Goal: Task Accomplishment & Management: Complete application form

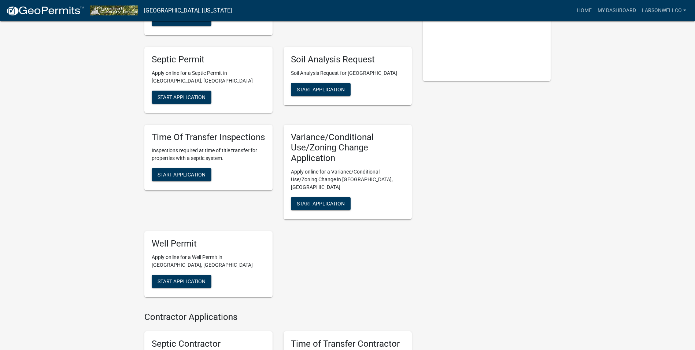
scroll to position [167, 0]
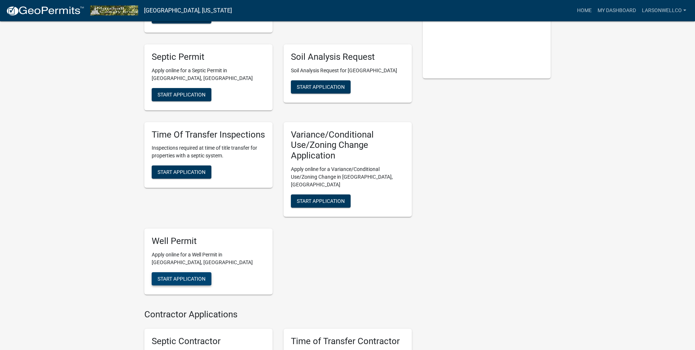
click at [201, 275] on span "Start Application" at bounding box center [182, 278] width 48 height 6
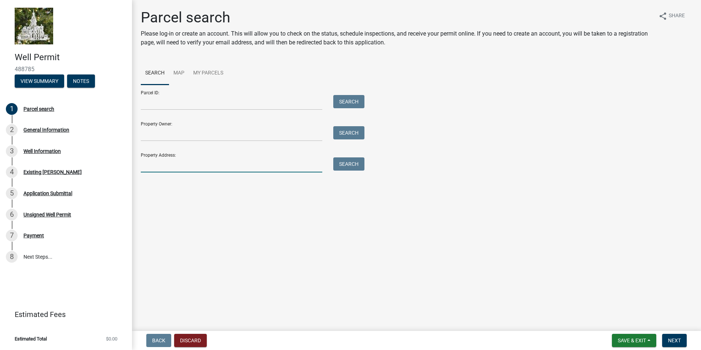
click at [212, 169] on input "Property Address:" at bounding box center [231, 164] width 181 height 15
type input "[GEOGRAPHIC_DATA]"
click at [340, 163] on button "Search" at bounding box center [348, 163] width 31 height 13
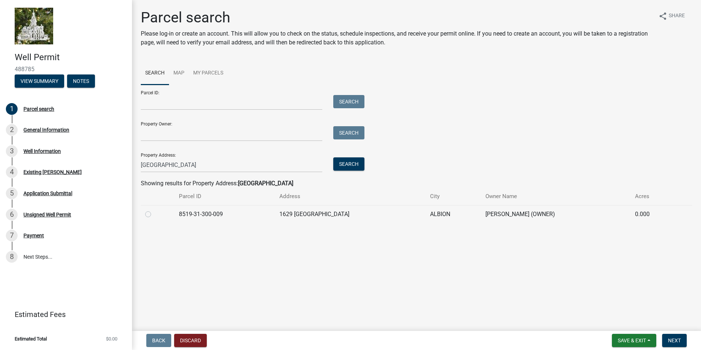
click at [154, 210] on label at bounding box center [154, 210] width 0 height 0
click at [154, 214] on input "radio" at bounding box center [156, 212] width 5 height 5
radio input "true"
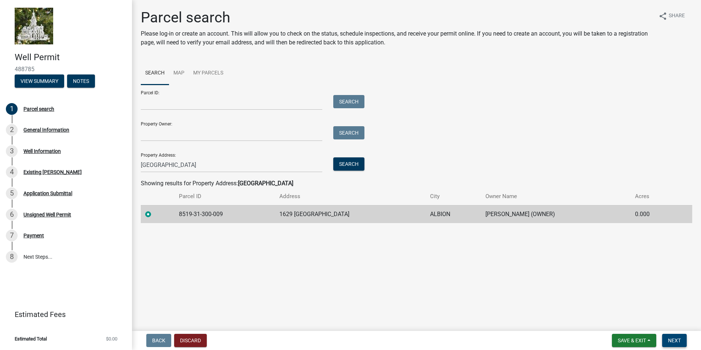
click at [668, 338] on span "Next" at bounding box center [674, 340] width 13 height 6
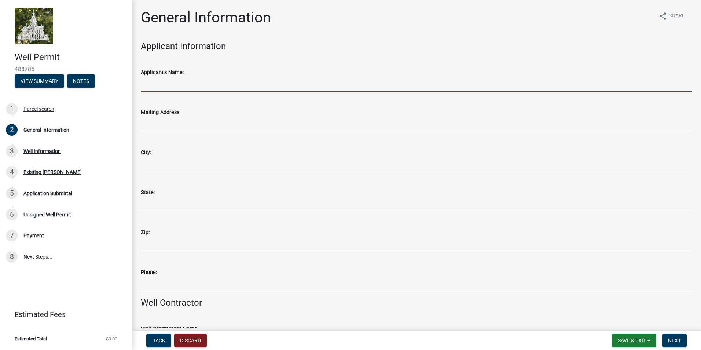
click at [225, 84] on input "Applicant's Name:" at bounding box center [416, 84] width 551 height 15
type input "[PERSON_NAME]"
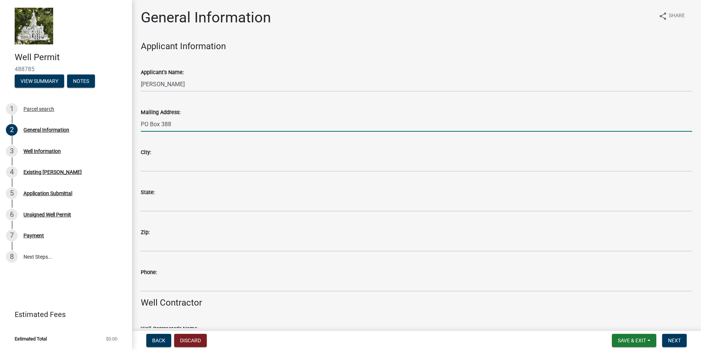
type input "PO Box 388"
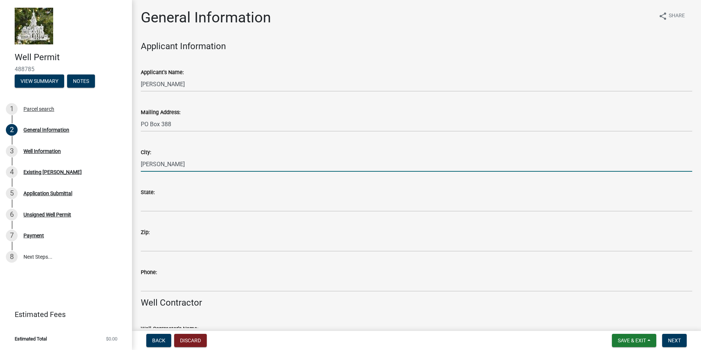
type input "[PERSON_NAME]"
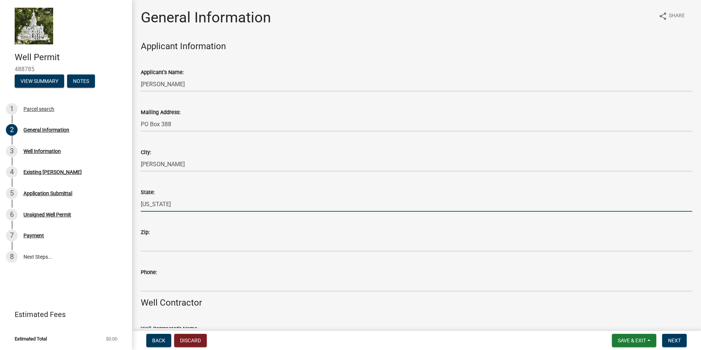
type input "[US_STATE]"
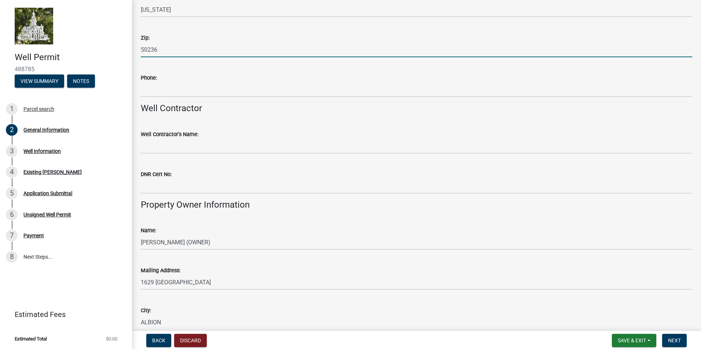
scroll to position [196, 0]
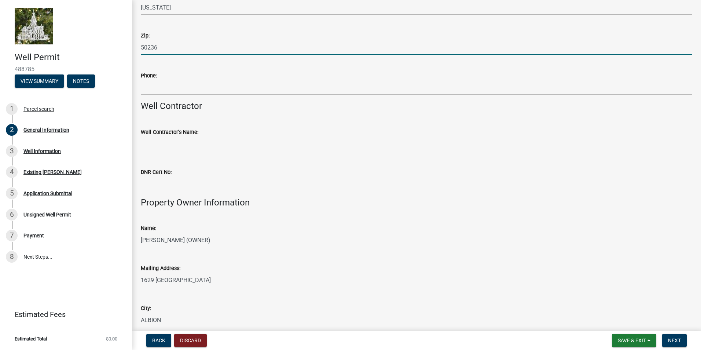
type input "50236"
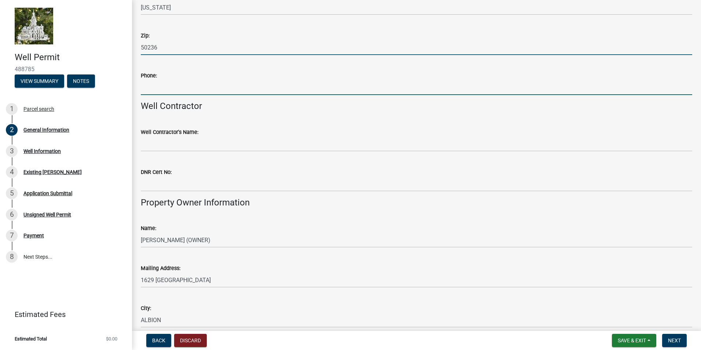
click at [195, 93] on input "Phone:" at bounding box center [416, 87] width 551 height 15
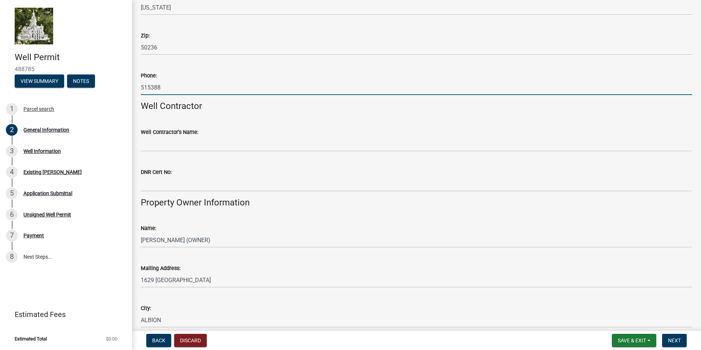
type input "5153884732"
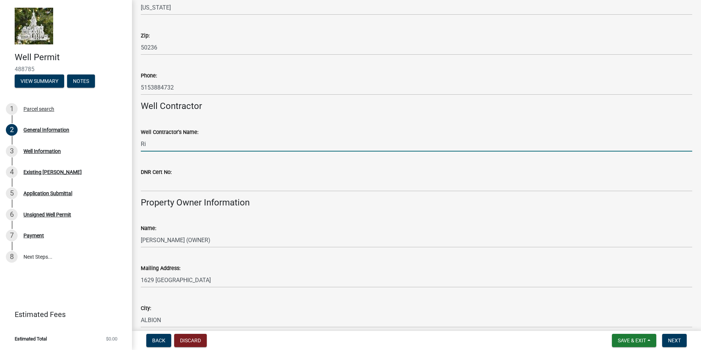
type input "R"
type input "[PERSON_NAME]"
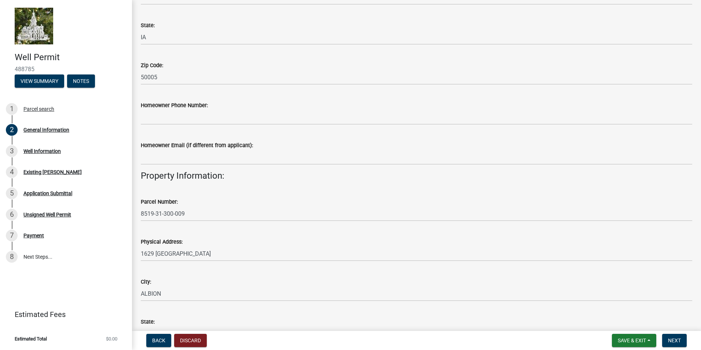
scroll to position [518, 0]
type input "8416"
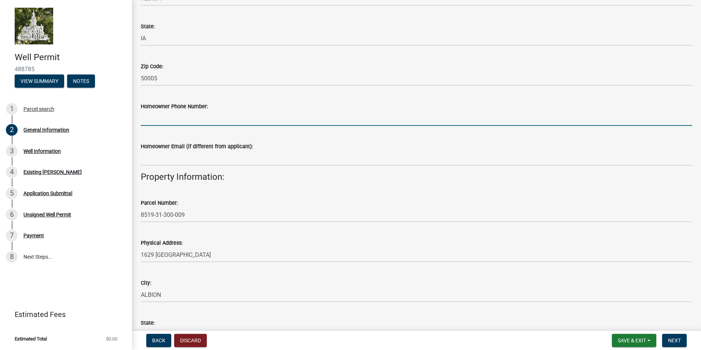
click at [175, 114] on input "Homeowner Phone Number:" at bounding box center [416, 118] width 551 height 15
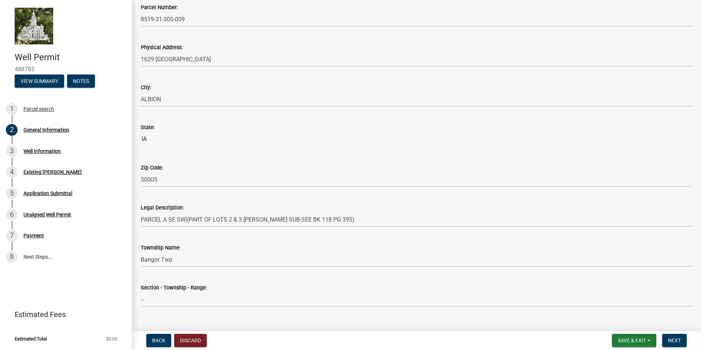
scroll to position [727, 0]
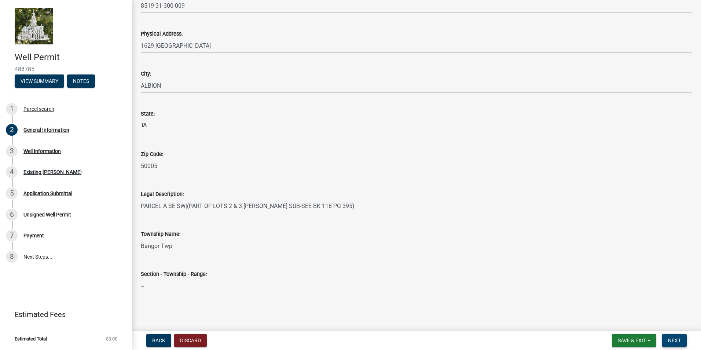
type input "6417512677"
click at [674, 343] on span "Next" at bounding box center [674, 340] width 13 height 6
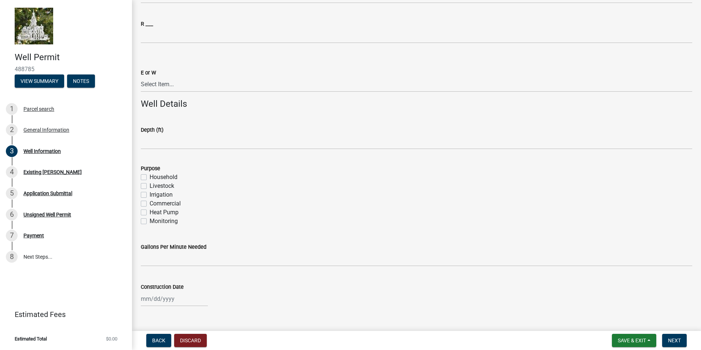
scroll to position [493, 0]
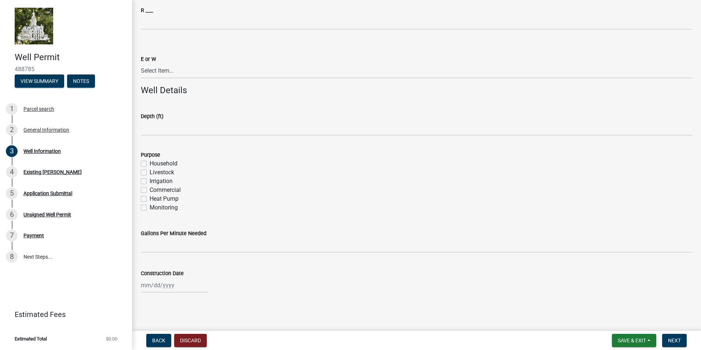
click at [150, 163] on label "Household" at bounding box center [164, 163] width 28 height 9
click at [150, 163] on input "Household" at bounding box center [152, 161] width 5 height 5
checkbox input "true"
checkbox input "false"
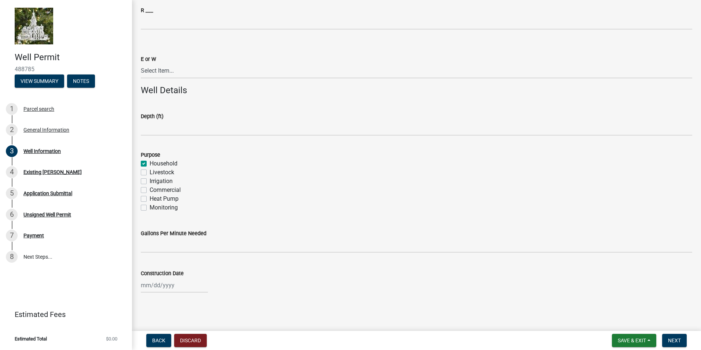
checkbox input "false"
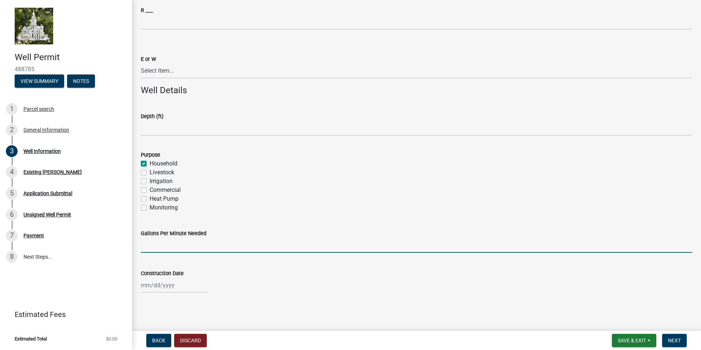
click at [150, 242] on input "Gallons Per Minute Needed" at bounding box center [416, 244] width 551 height 15
type input "15"
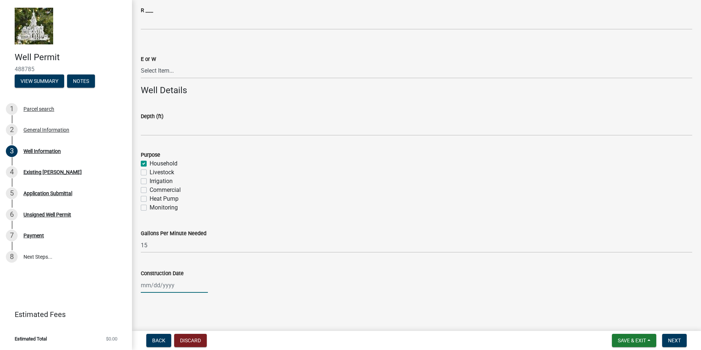
click at [154, 290] on div at bounding box center [174, 284] width 67 height 15
select select "10"
select select "2025"
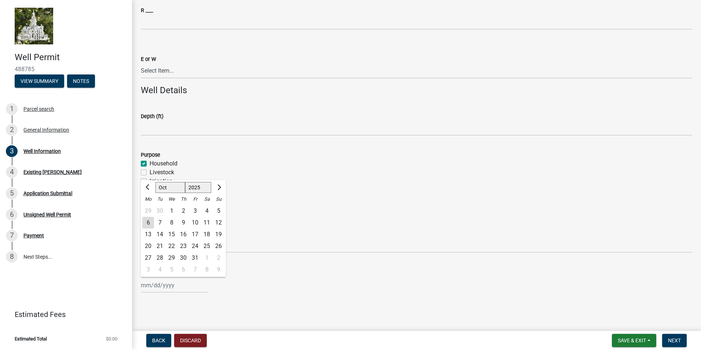
click at [159, 231] on div "14" at bounding box center [160, 234] width 12 height 12
type input "[DATE]"
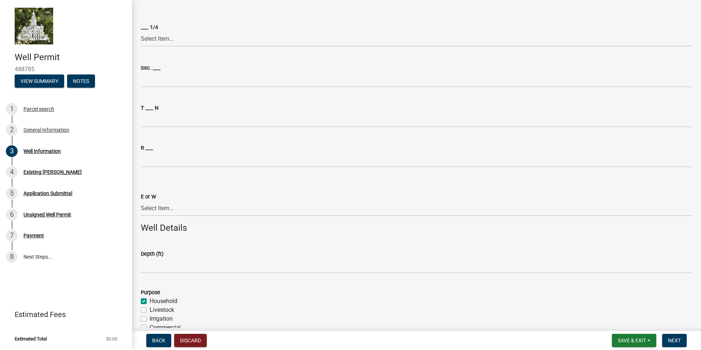
scroll to position [325, 0]
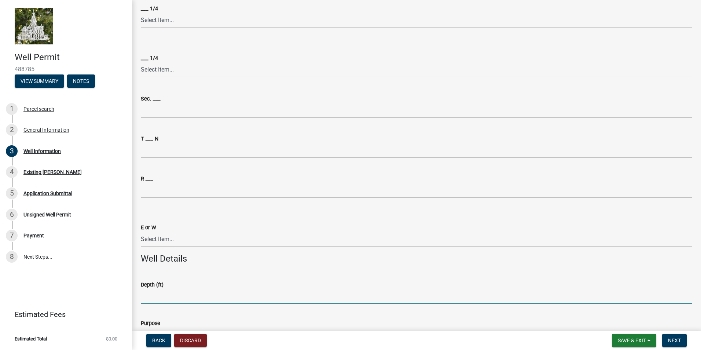
click at [153, 294] on input "Depth (ft)" at bounding box center [416, 296] width 551 height 15
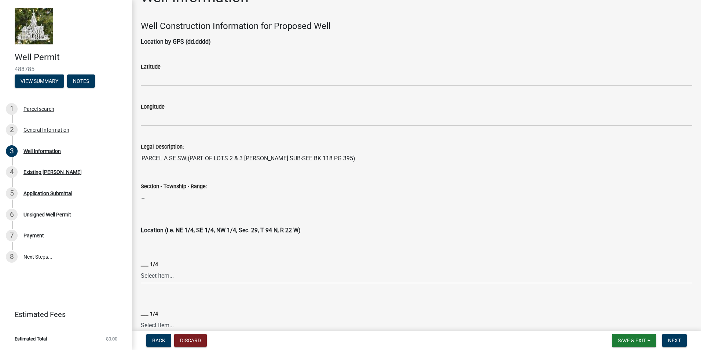
scroll to position [0, 0]
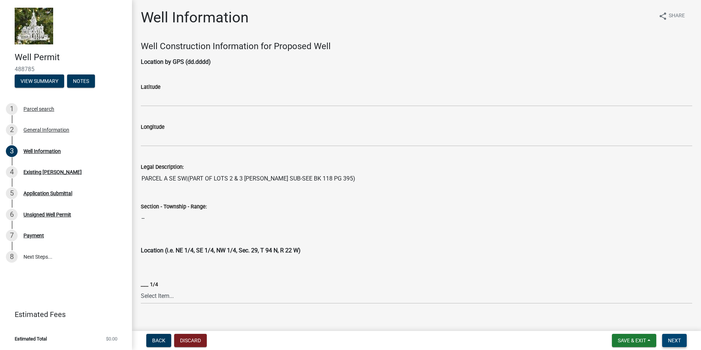
type input "400"
click at [670, 339] on span "Next" at bounding box center [674, 340] width 13 height 6
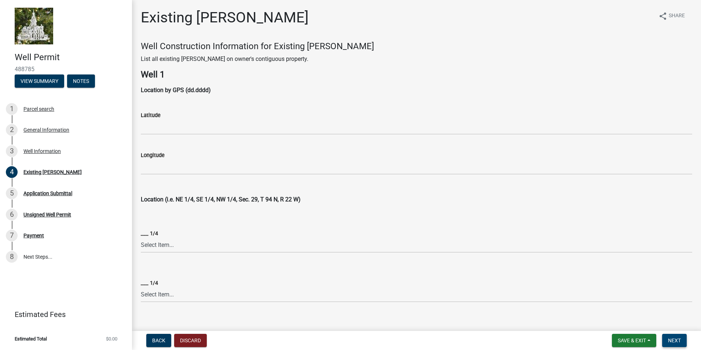
click at [670, 339] on span "Next" at bounding box center [674, 340] width 13 height 6
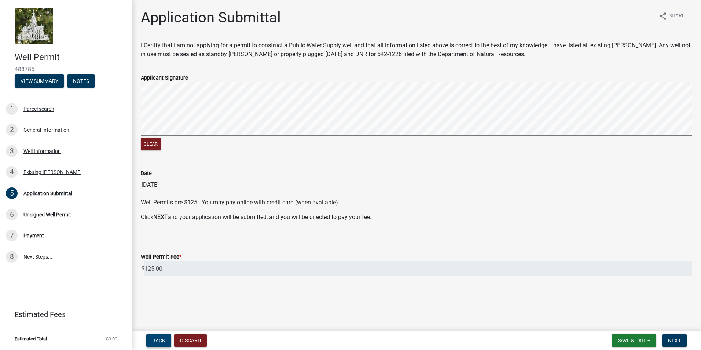
click at [152, 338] on span "Back" at bounding box center [158, 340] width 13 height 6
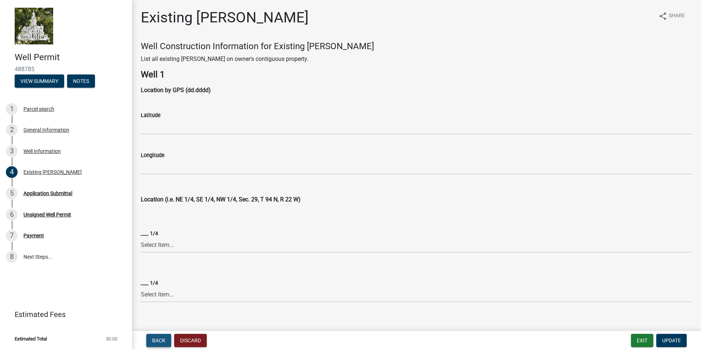
click at [156, 336] on button "Back" at bounding box center [158, 339] width 25 height 13
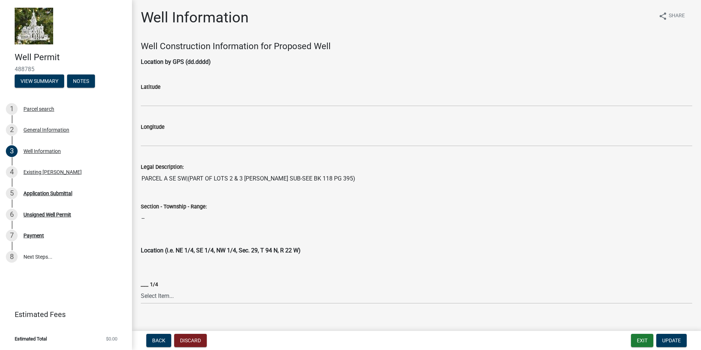
click at [169, 177] on input "PARCEL A SE SW|(PART OF LOTS 2 & 3 [PERSON_NAME] SUB-SEE BK 118 PG 395)" at bounding box center [416, 178] width 551 height 15
click at [169, 215] on input "--" at bounding box center [416, 218] width 551 height 15
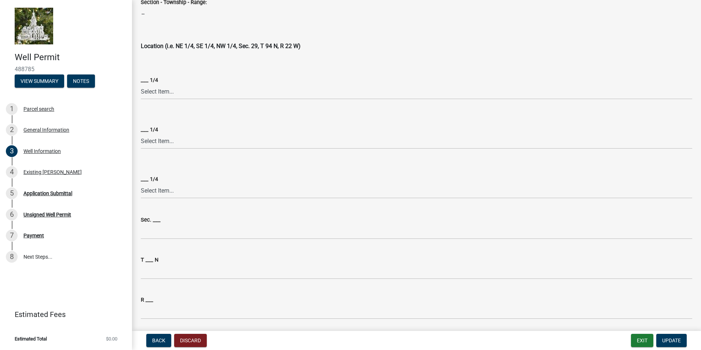
scroll to position [493, 0]
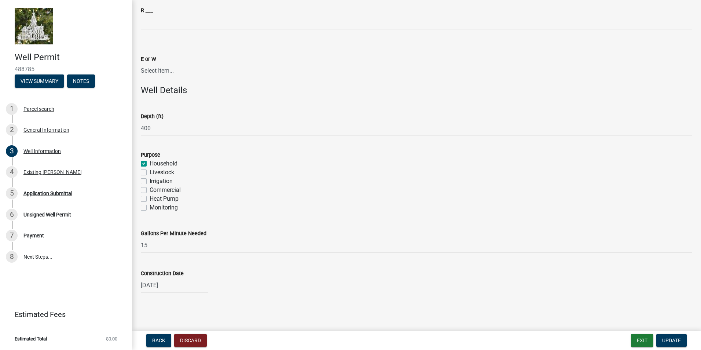
click at [188, 288] on div "[DATE]" at bounding box center [174, 284] width 67 height 15
select select "10"
select select "2025"
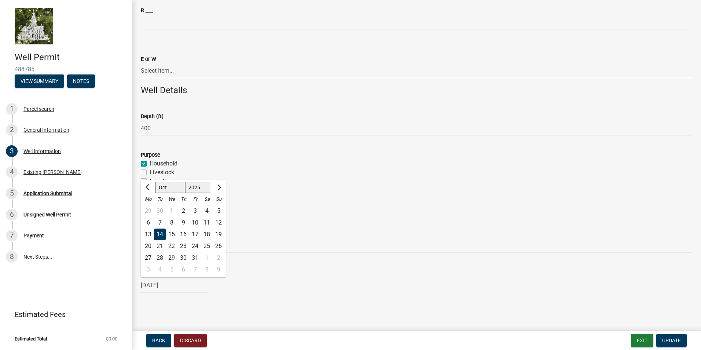
click at [259, 283] on div "[DATE] [PERSON_NAME] Apr May Jun [DATE] Aug Sep Oct Nov [DATE] 1526 1527 1528 1…" at bounding box center [416, 284] width 551 height 15
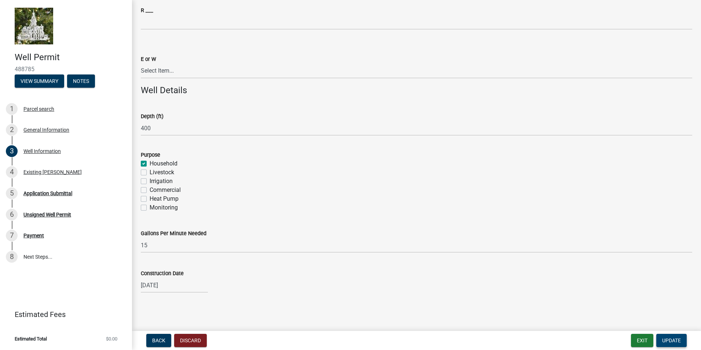
click at [659, 340] on button "Update" at bounding box center [671, 339] width 30 height 13
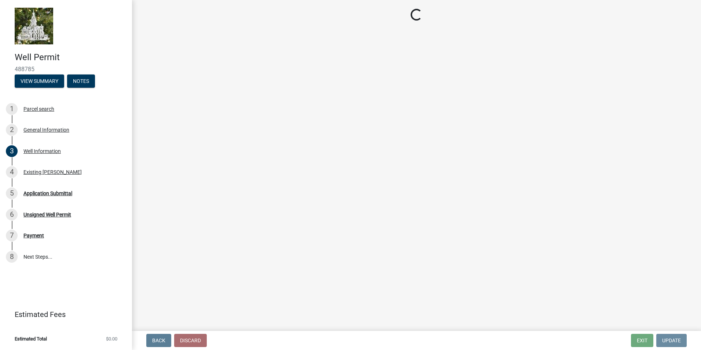
scroll to position [0, 0]
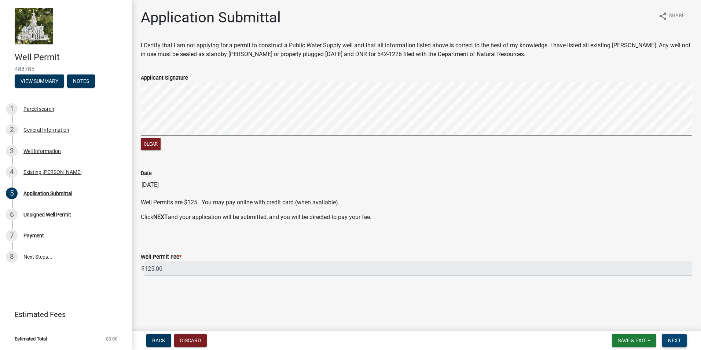
click at [669, 340] on span "Next" at bounding box center [674, 340] width 13 height 6
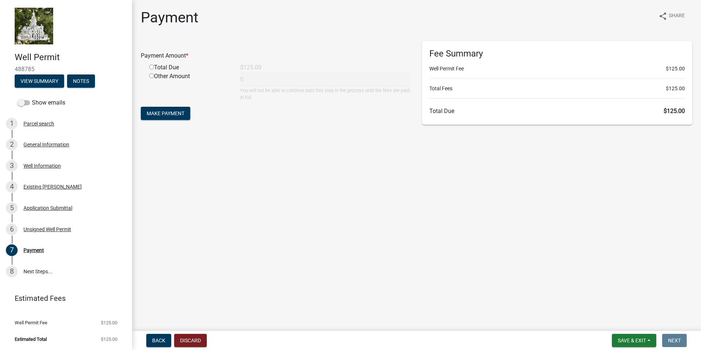
click at [152, 67] on input "radio" at bounding box center [151, 66] width 5 height 5
radio input "true"
type input "125"
click at [149, 115] on span "Make Payment" at bounding box center [166, 113] width 38 height 6
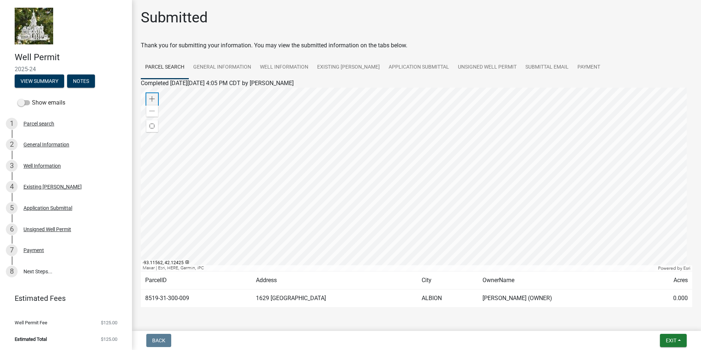
click at [148, 96] on div "Zoom in" at bounding box center [152, 99] width 12 height 12
